Goal: Complete application form: Complete application form

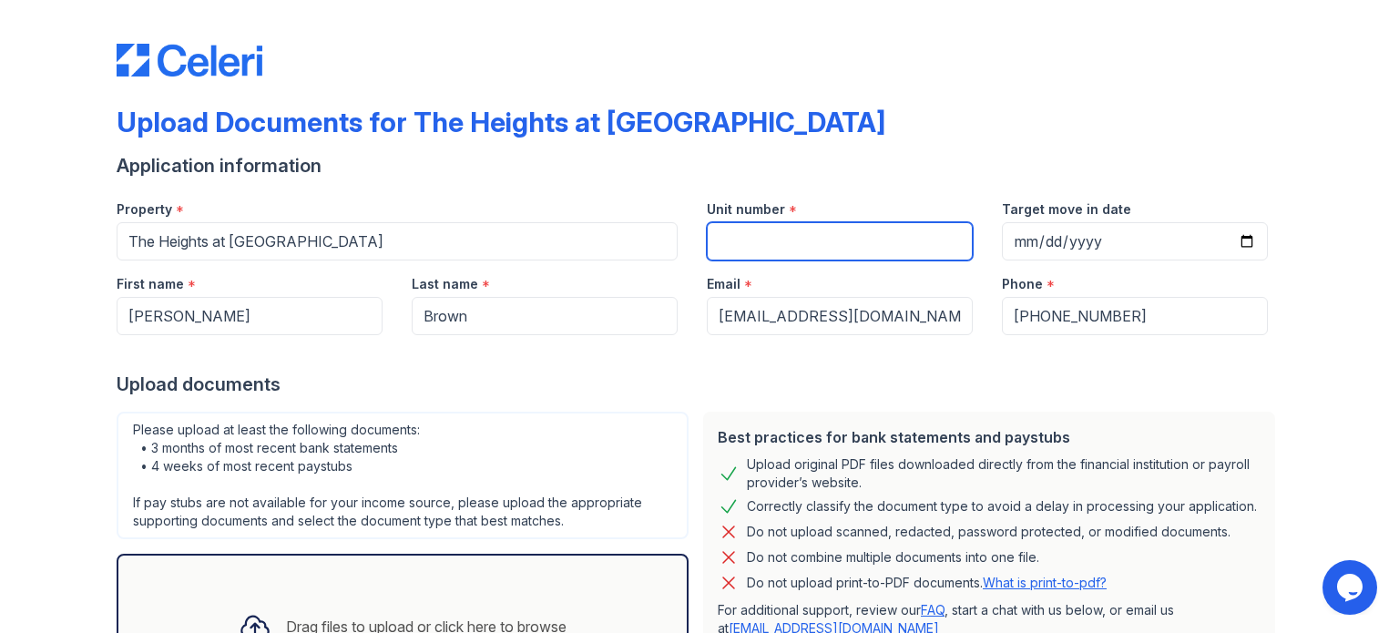
click at [780, 247] on input "Unit number" at bounding box center [840, 241] width 266 height 38
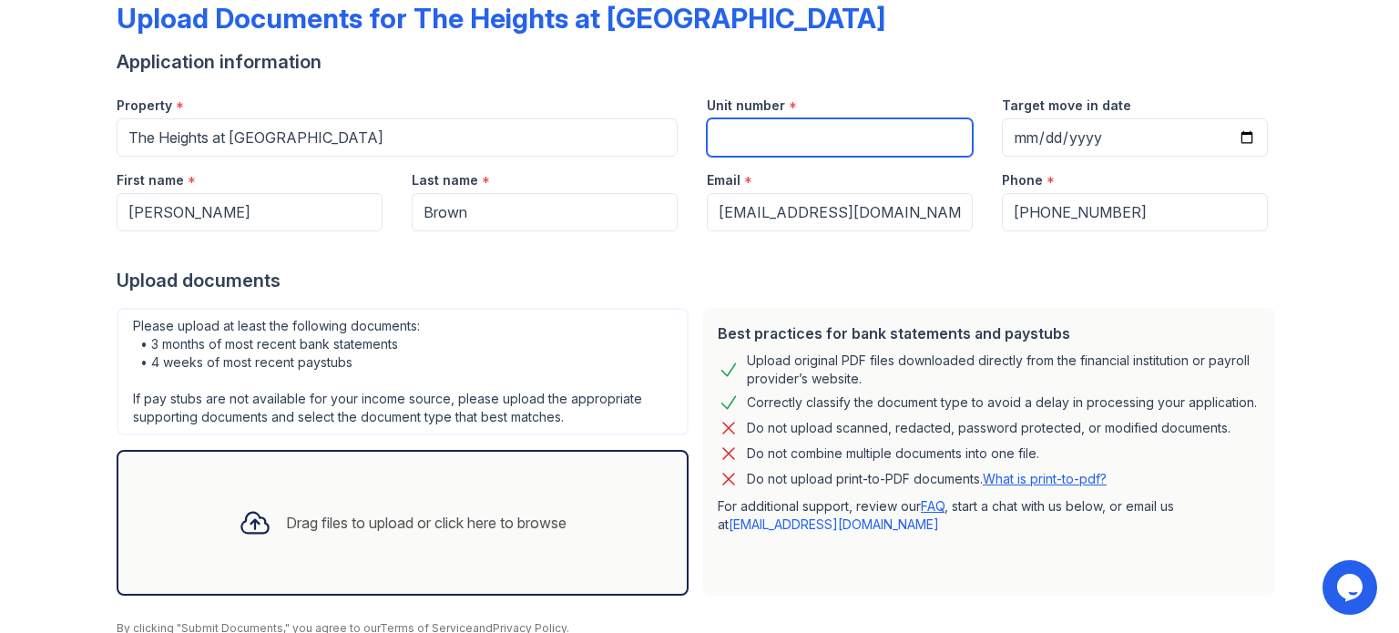
scroll to position [178, 0]
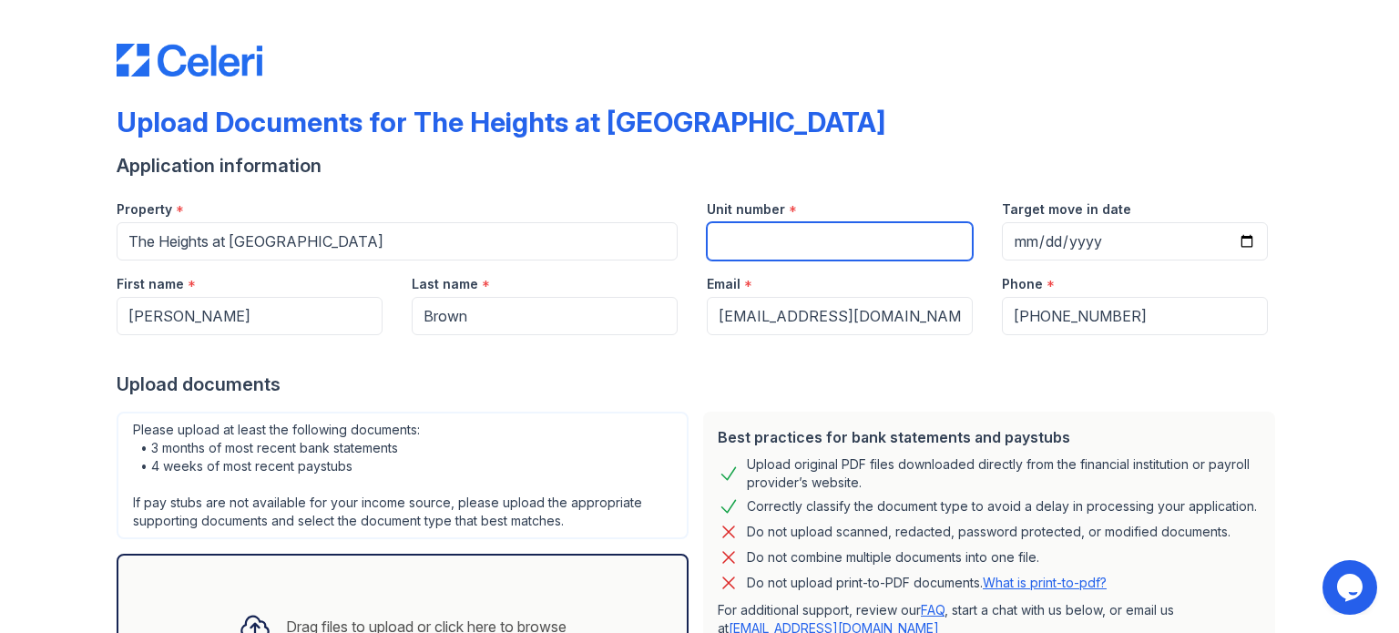
click at [856, 233] on input "Unit number" at bounding box center [840, 241] width 266 height 38
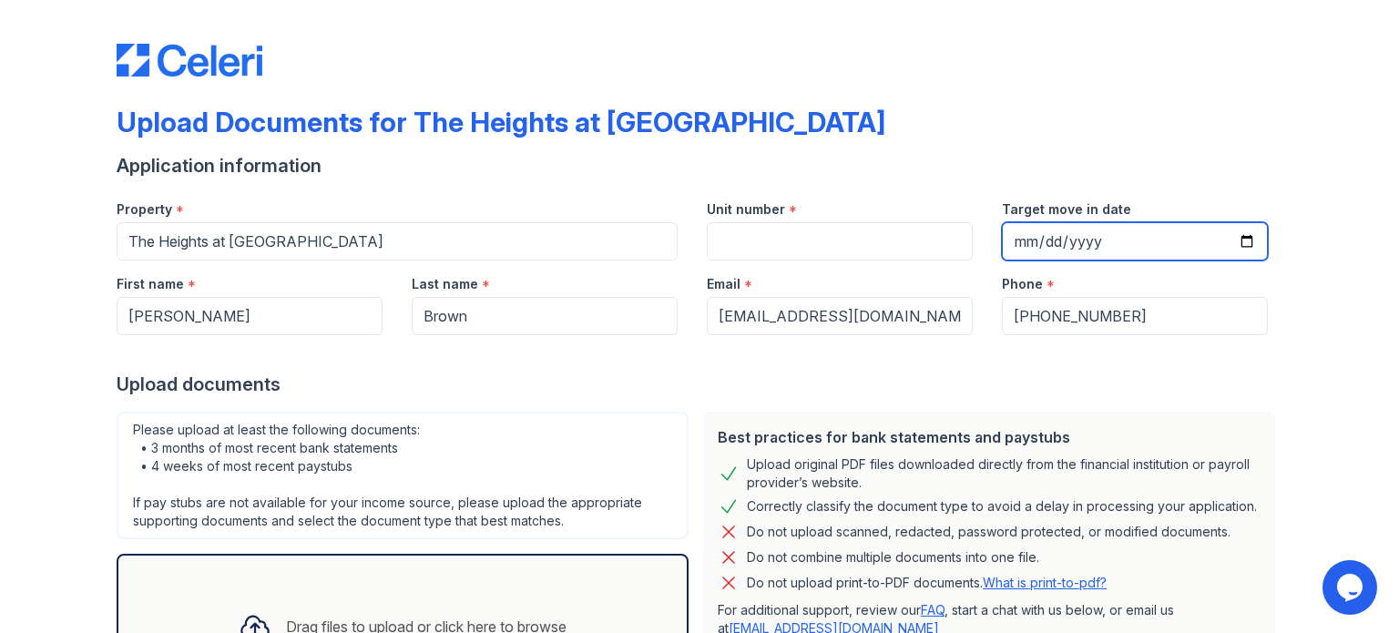
click at [1019, 241] on input "Target move in date" at bounding box center [1135, 241] width 266 height 38
click at [1049, 240] on input "Target move in date" at bounding box center [1135, 241] width 266 height 38
click at [1101, 244] on input "Target move in date" at bounding box center [1135, 241] width 266 height 38
click at [1242, 241] on input "Target move in date" at bounding box center [1135, 241] width 266 height 38
type input "[DATE]"
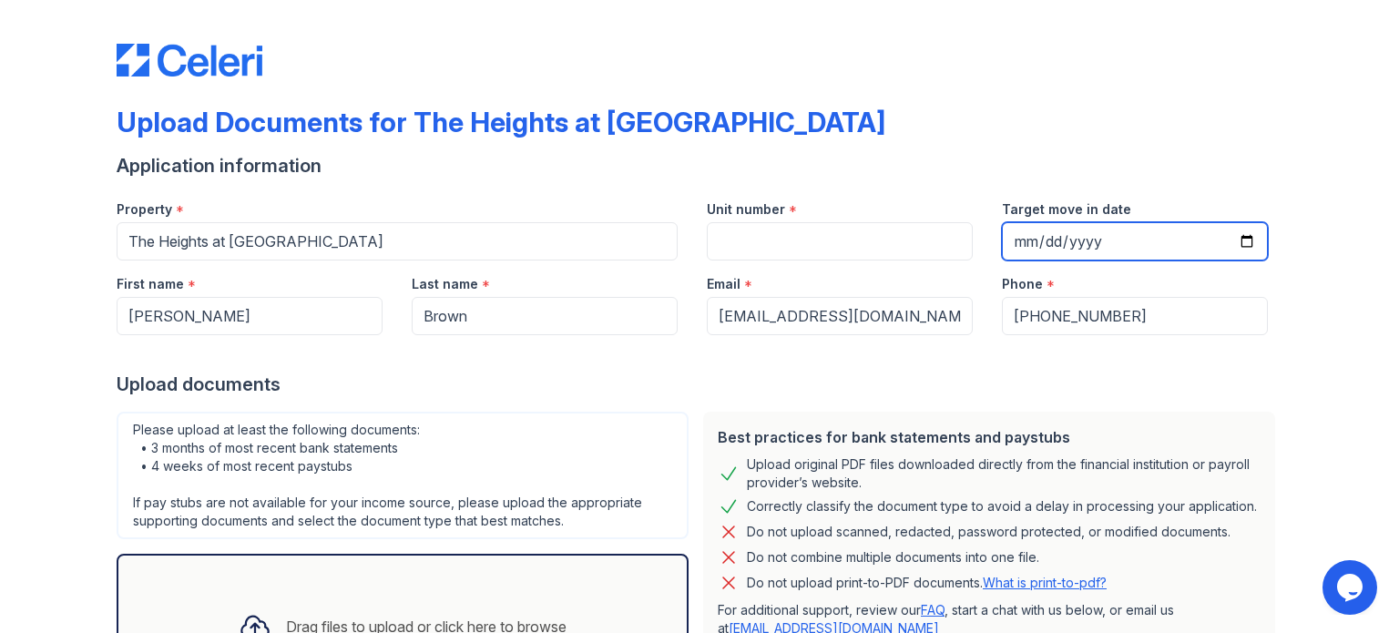
scroll to position [178, 0]
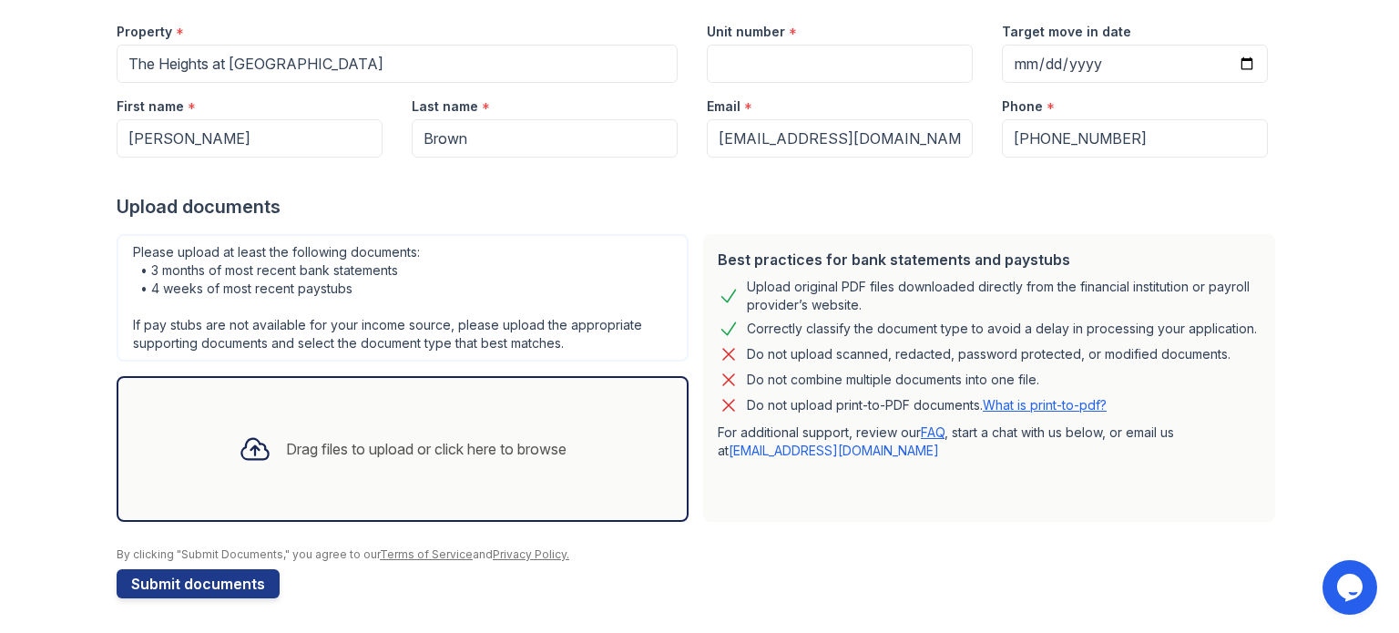
click at [391, 462] on div "Drag files to upload or click here to browse" at bounding box center [402, 449] width 357 height 62
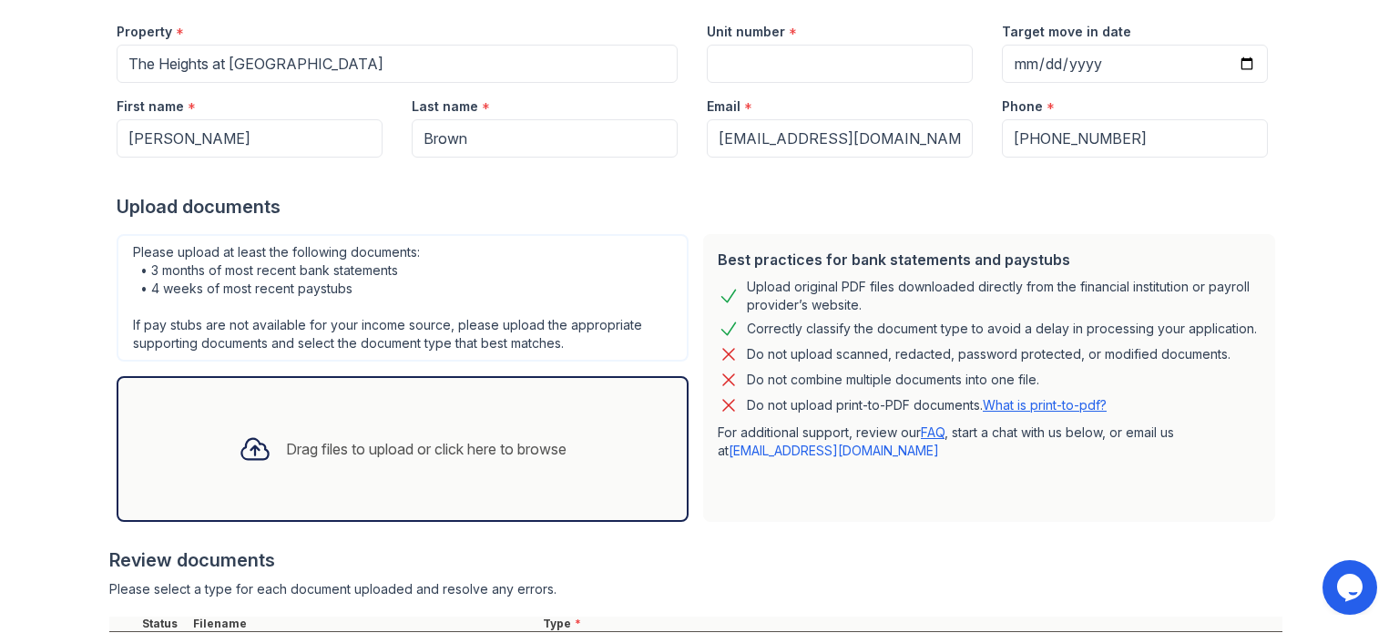
scroll to position [343, 0]
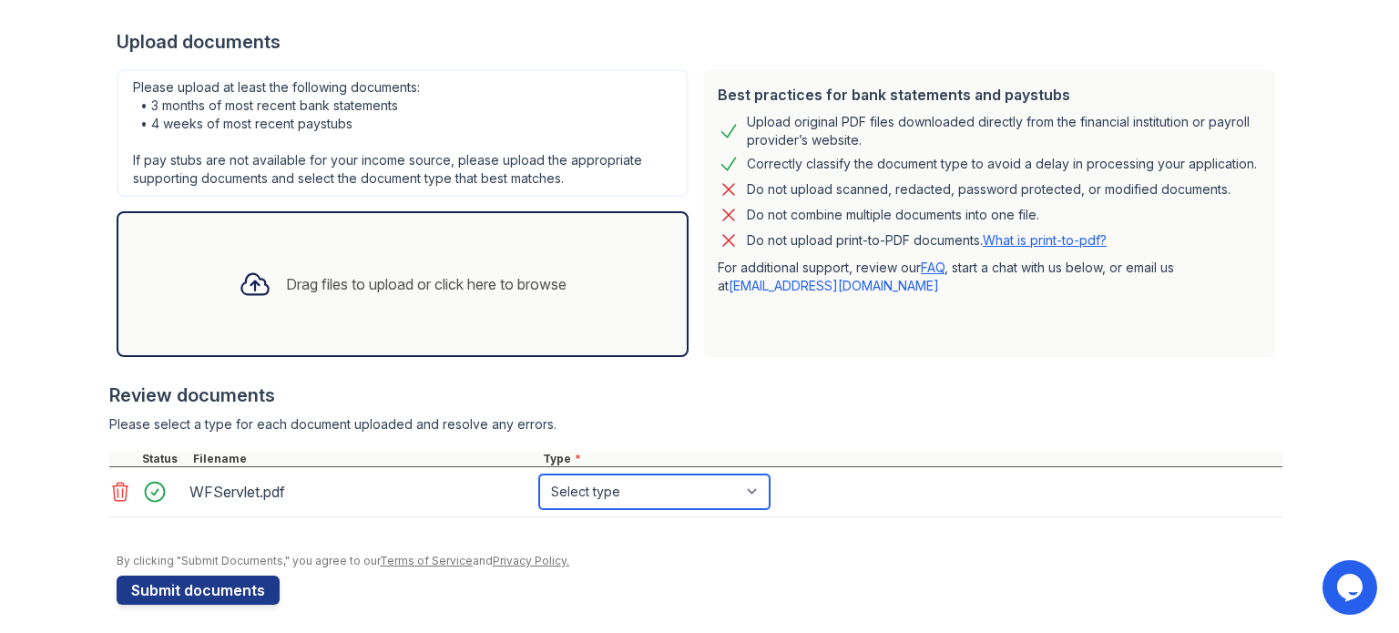
click at [667, 494] on select "Select type Paystub Bank Statement Offer Letter Tax Documents Benefit Award Let…" at bounding box center [654, 492] width 230 height 35
select select "paystub"
click at [539, 475] on select "Select type Paystub Bank Statement Offer Letter Tax Documents Benefit Award Let…" at bounding box center [654, 492] width 230 height 35
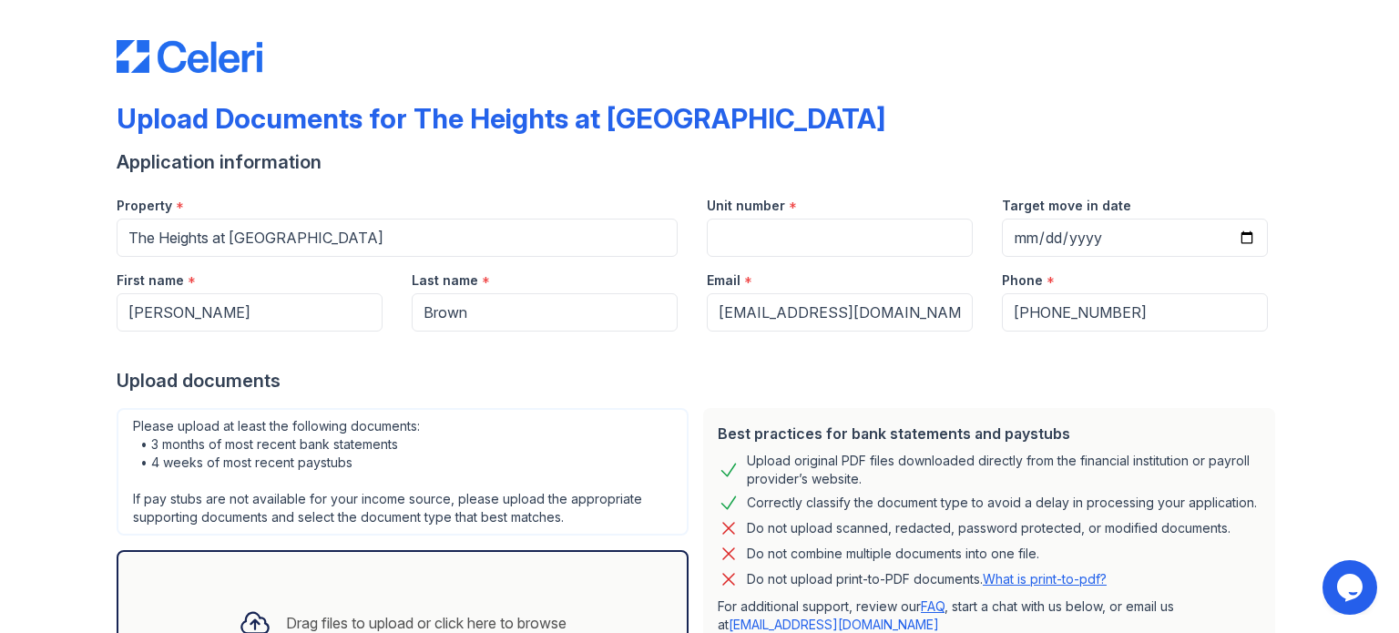
scroll to position [0, 0]
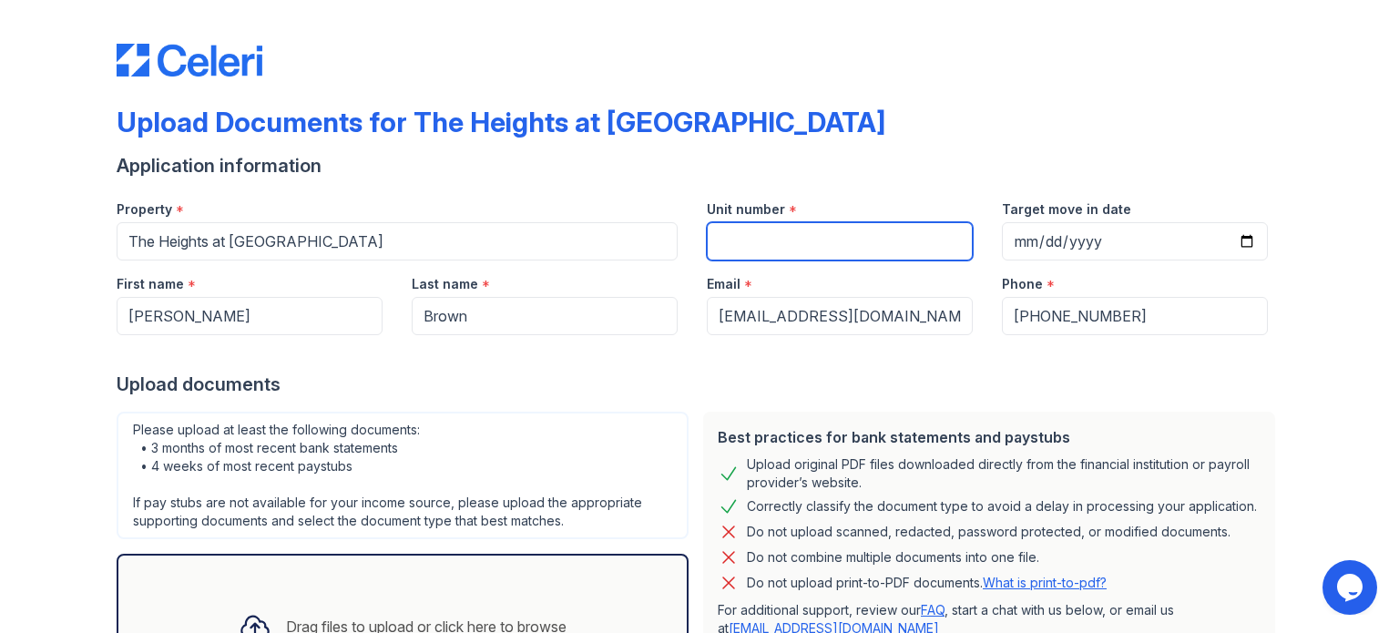
click at [747, 232] on input "Unit number" at bounding box center [840, 241] width 266 height 38
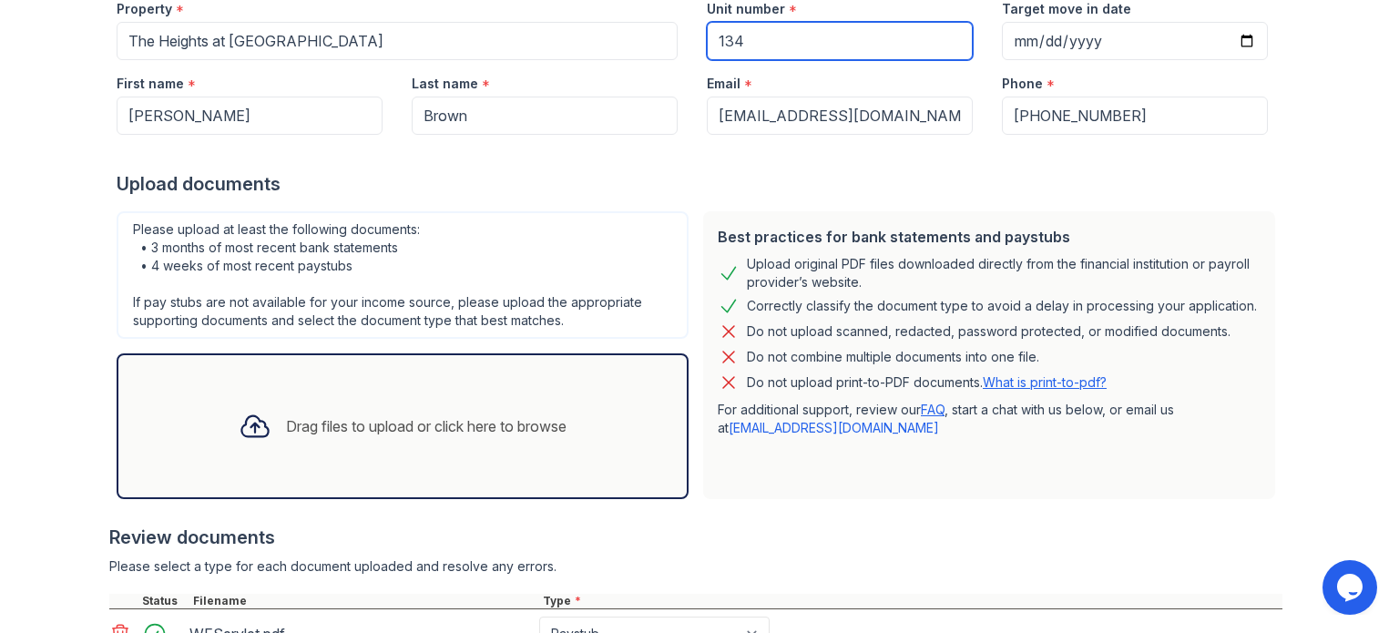
scroll to position [348, 0]
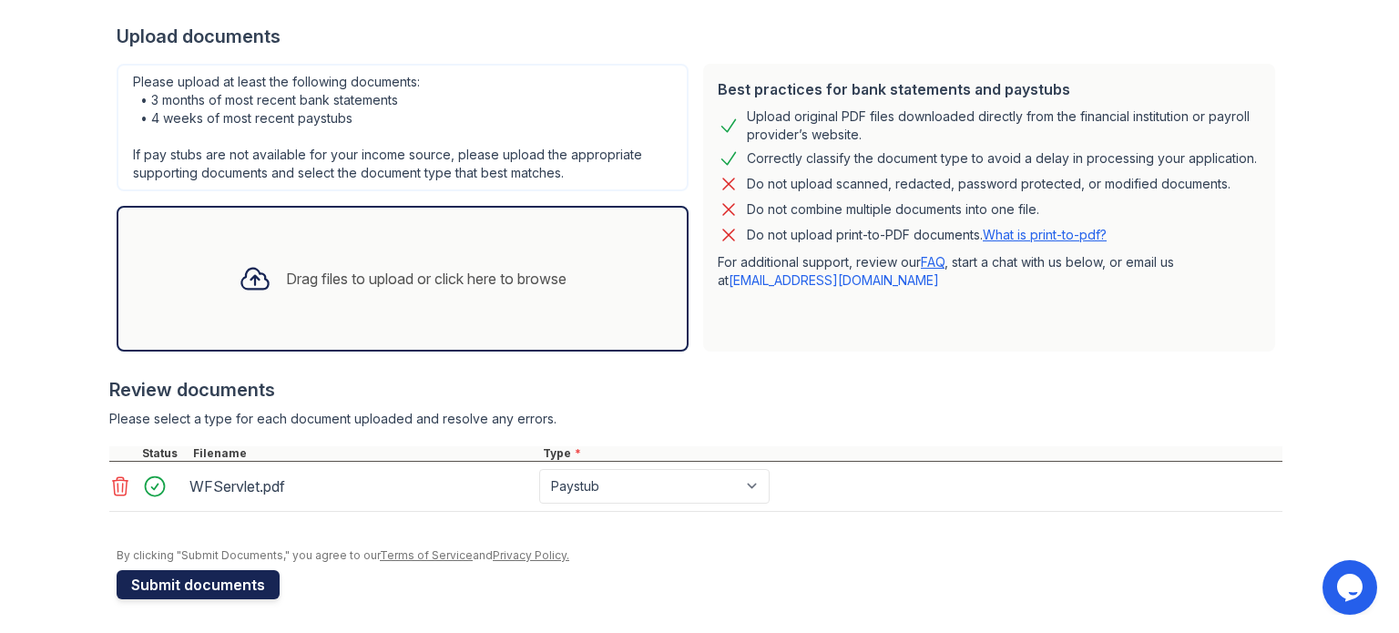
type input "134"
click at [241, 582] on button "Submit documents" at bounding box center [198, 584] width 163 height 29
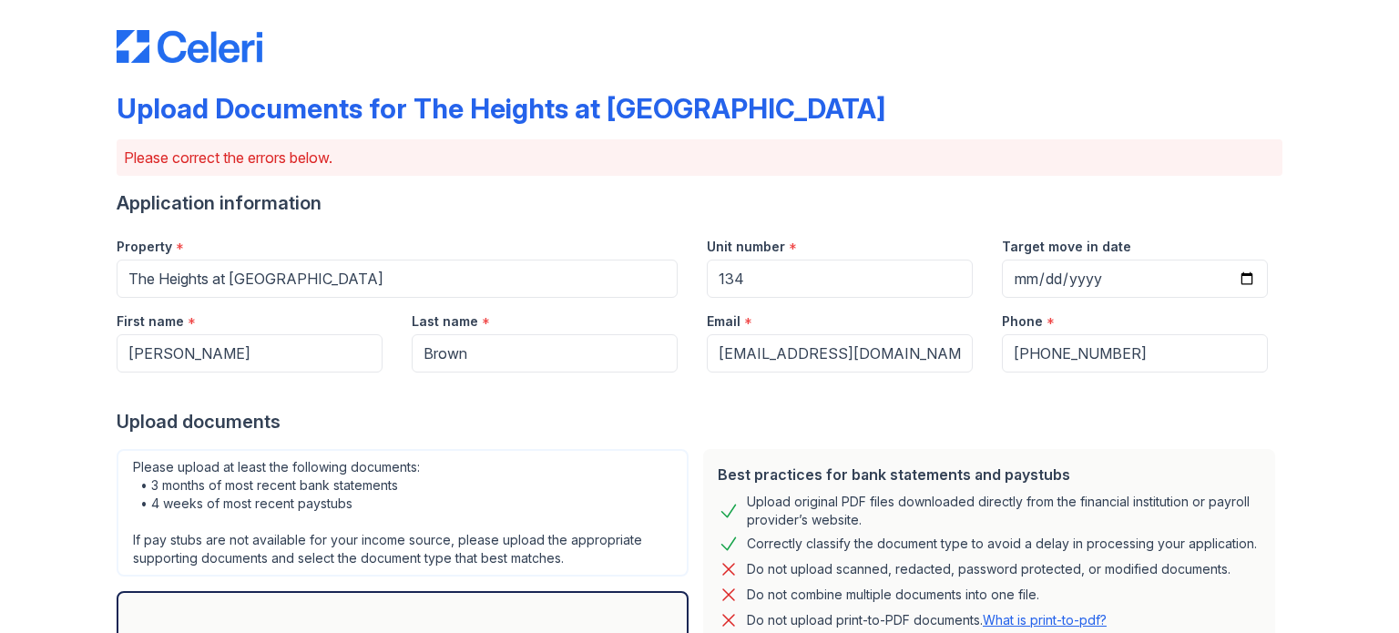
scroll to position [0, 0]
